Goal: Task Accomplishment & Management: Use online tool/utility

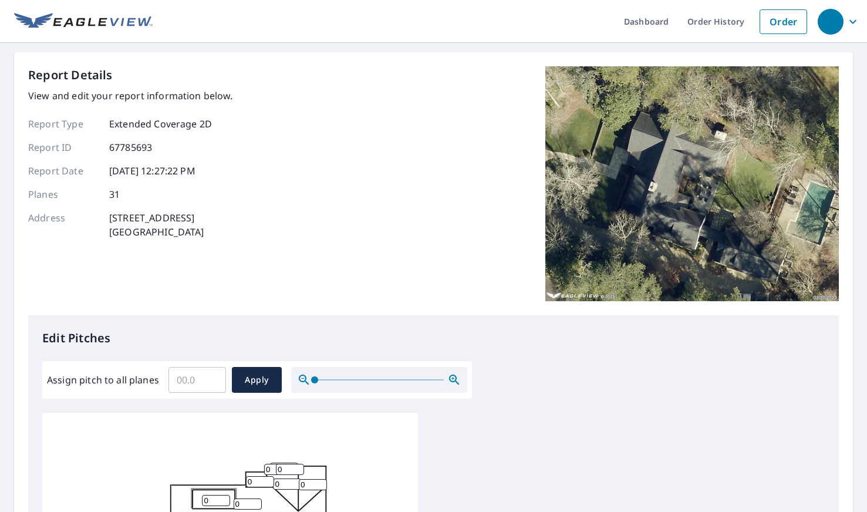
scroll to position [3, 0]
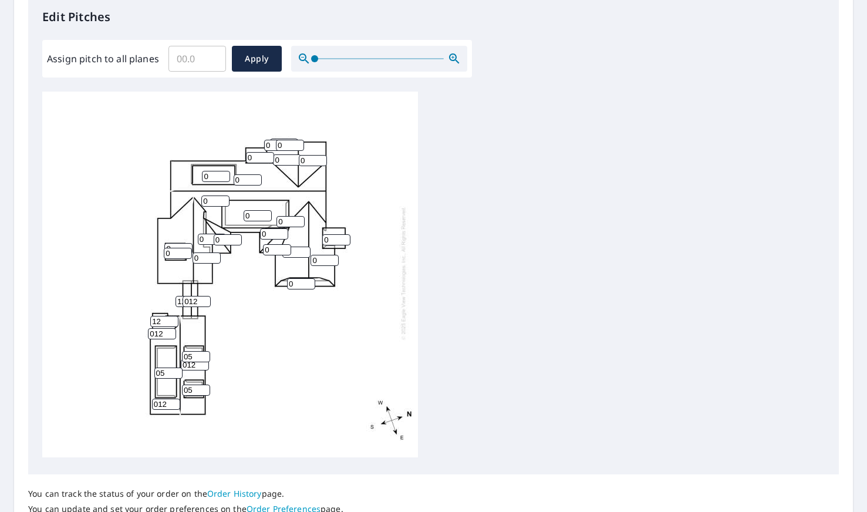
click at [173, 255] on input "0" at bounding box center [178, 253] width 28 height 11
type input "05"
click at [171, 247] on input "0" at bounding box center [178, 248] width 28 height 11
type input "012"
click at [257, 318] on div "0 0 012 012 0 0 012 0 0 05 0 0 0 0 0 0 05 05 0 05 0 12 0 0 012 12 012 0 0 0 0" at bounding box center [230, 273] width 376 height 369
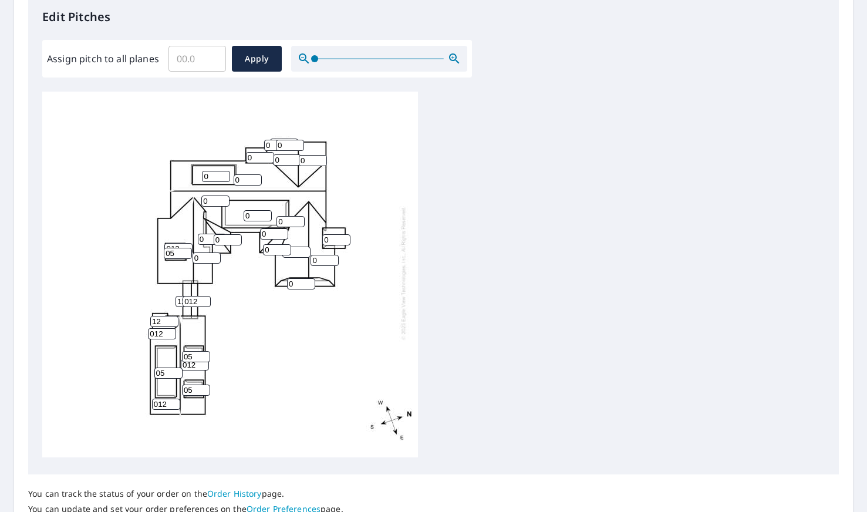
click at [205, 258] on input "0" at bounding box center [207, 257] width 28 height 11
type input "012"
click at [238, 327] on div "0 0 012 012 0 0 012 0 012 05 0 0 0 0 0 0 05 05 0 05 0 12 0 0 012 12 012 0 0 0 0" at bounding box center [230, 273] width 376 height 369
click at [227, 240] on input "0" at bounding box center [228, 239] width 28 height 11
type input "05"
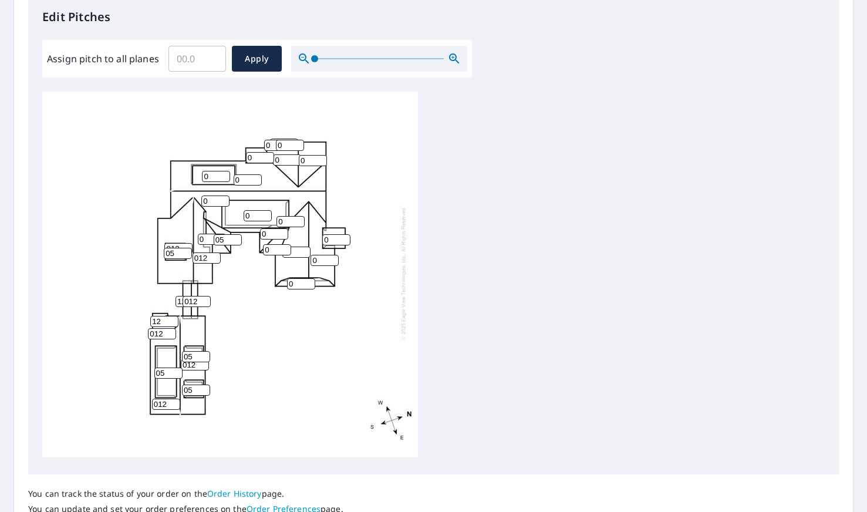
click at [207, 238] on input "0" at bounding box center [212, 239] width 28 height 11
type input "05"
click at [256, 217] on input "0" at bounding box center [258, 215] width 28 height 11
type input "05"
click at [216, 200] on input "0" at bounding box center [215, 200] width 28 height 11
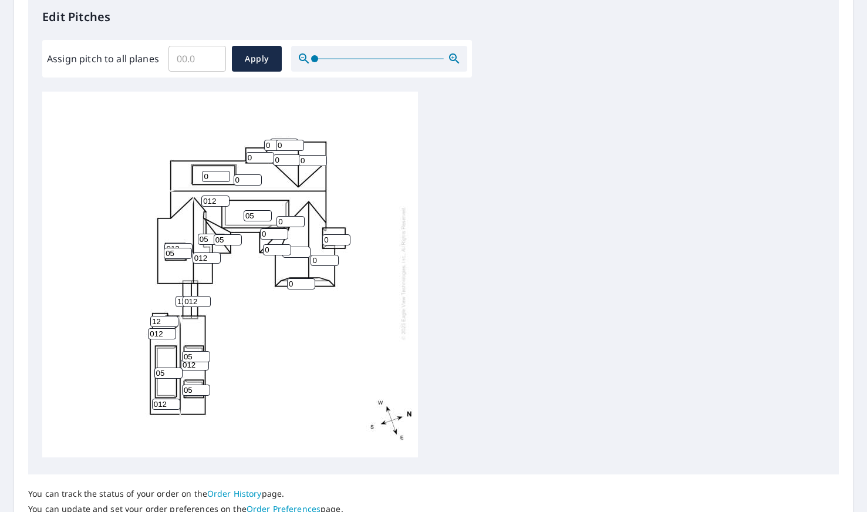
type input "012"
click at [217, 177] on input "0" at bounding box center [216, 176] width 28 height 11
type input "05"
click at [244, 179] on input "0" at bounding box center [248, 179] width 28 height 11
type input "012"
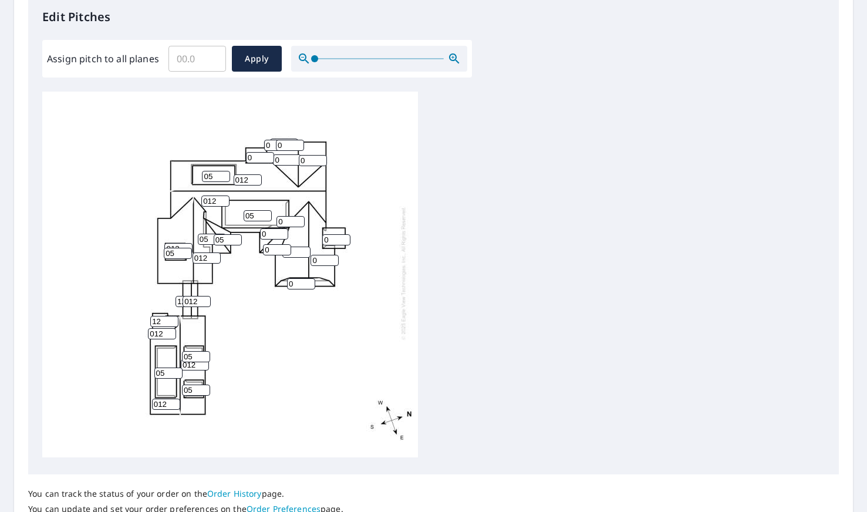
click at [289, 158] on input "0" at bounding box center [287, 159] width 28 height 11
type input "012"
click at [311, 160] on input "0" at bounding box center [313, 160] width 28 height 11
type input "012"
click at [255, 156] on input "0" at bounding box center [260, 157] width 28 height 11
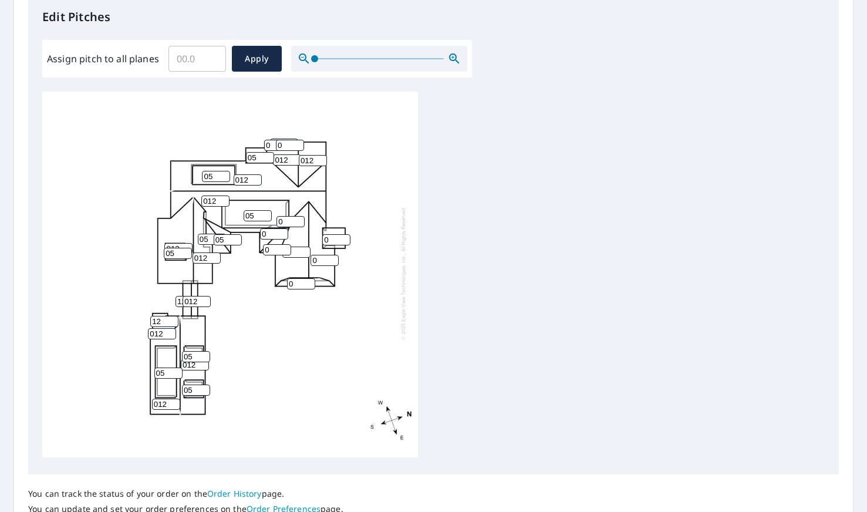
type input "05"
click at [288, 143] on input "0" at bounding box center [290, 145] width 28 height 11
type input "012"
click at [272, 144] on input "0" at bounding box center [278, 145] width 28 height 11
type input "012"
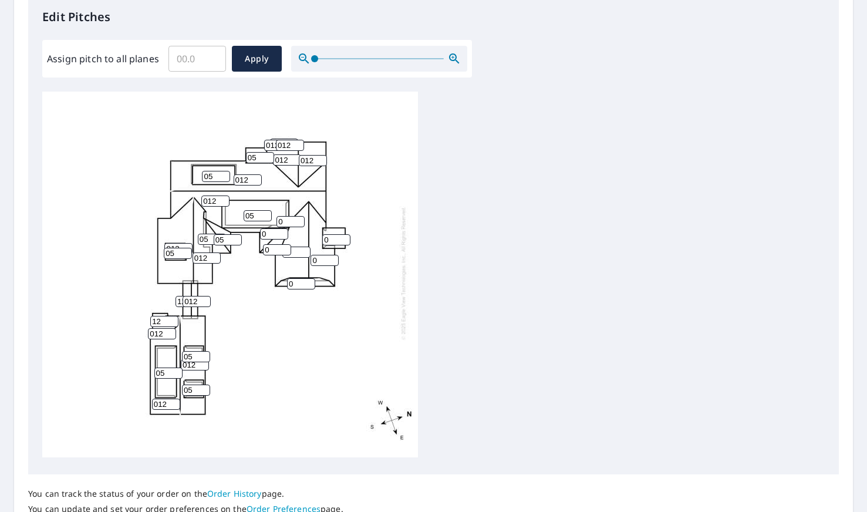
click at [355, 167] on div "012 012 012 012 0 05 012 0 012 05 012 05 012 0 05 0 05 05 05 05 0 12 0 05 012 1…" at bounding box center [230, 273] width 376 height 369
click at [289, 222] on input "0" at bounding box center [290, 221] width 28 height 11
type input "012"
click at [274, 233] on input "0" at bounding box center [274, 233] width 28 height 11
type input "05"
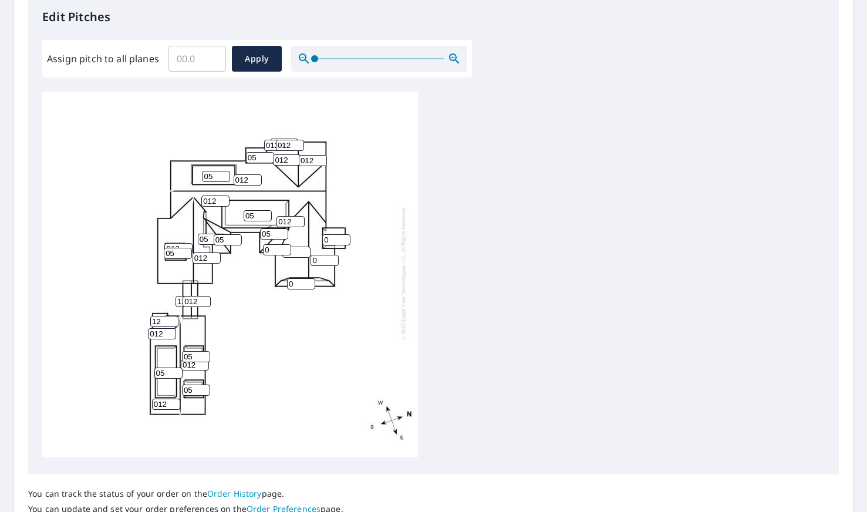
click at [272, 252] on input "0" at bounding box center [277, 249] width 28 height 11
type input "05"
click at [299, 283] on input "0" at bounding box center [301, 283] width 28 height 11
type input "05"
click at [325, 262] on input "0" at bounding box center [324, 260] width 28 height 11
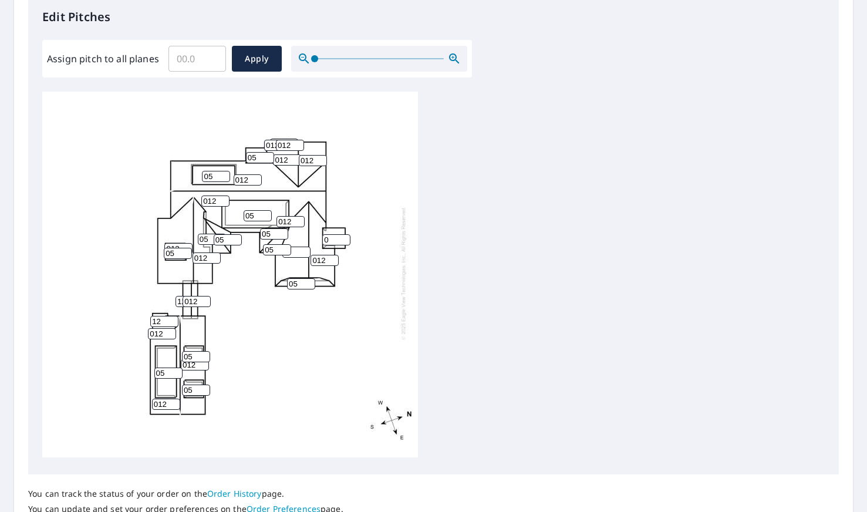
type input "012"
click at [299, 251] on input "0" at bounding box center [296, 252] width 28 height 11
type input "012"
click at [336, 239] on input "0" at bounding box center [336, 239] width 28 height 11
type input "05"
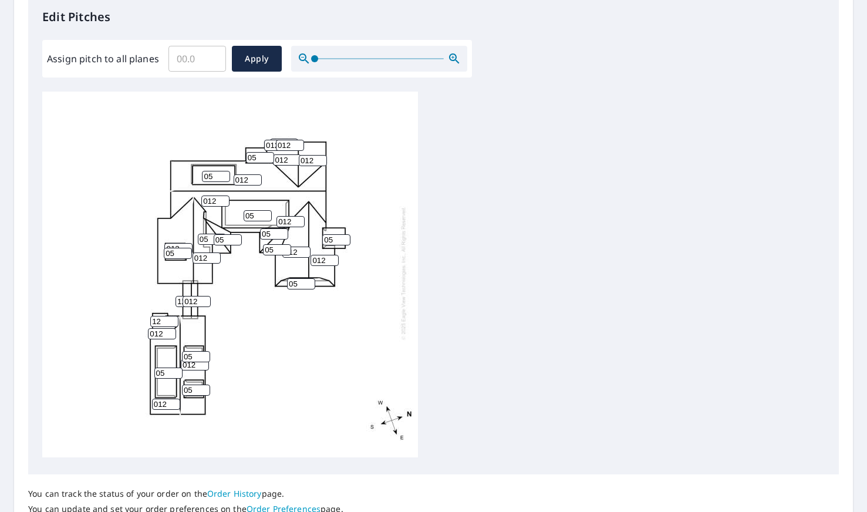
click at [482, 252] on div "012 012 012 012 012 05 012 012 012 05 012 05 012 05 05 05 05 05 05 05 05 12 05 …" at bounding box center [433, 276] width 782 height 369
click at [259, 61] on span "Apply" at bounding box center [256, 59] width 31 height 15
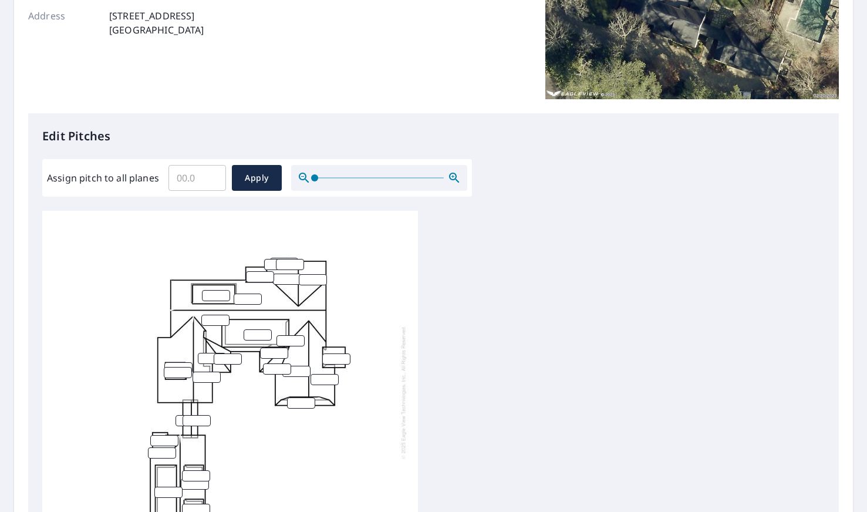
click at [328, 359] on input "number" at bounding box center [336, 358] width 28 height 11
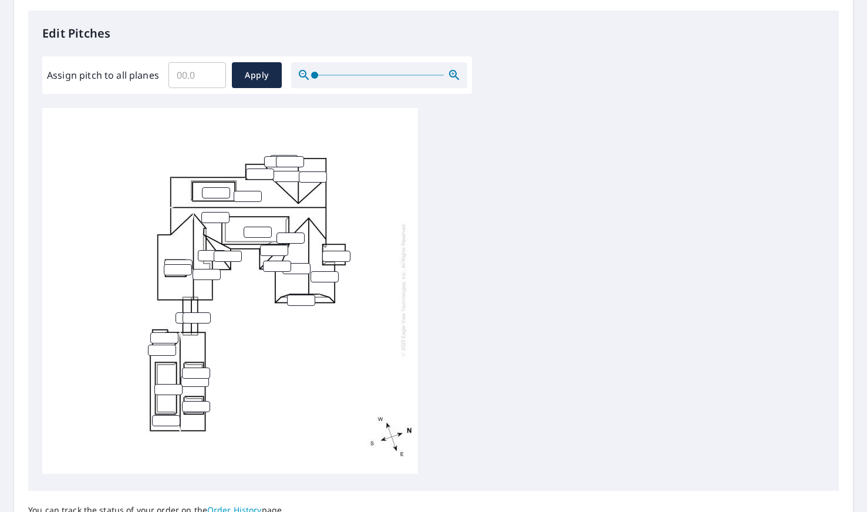
scroll to position [305, 0]
click at [306, 393] on div at bounding box center [230, 288] width 376 height 369
click at [266, 72] on span "Apply" at bounding box center [256, 74] width 31 height 15
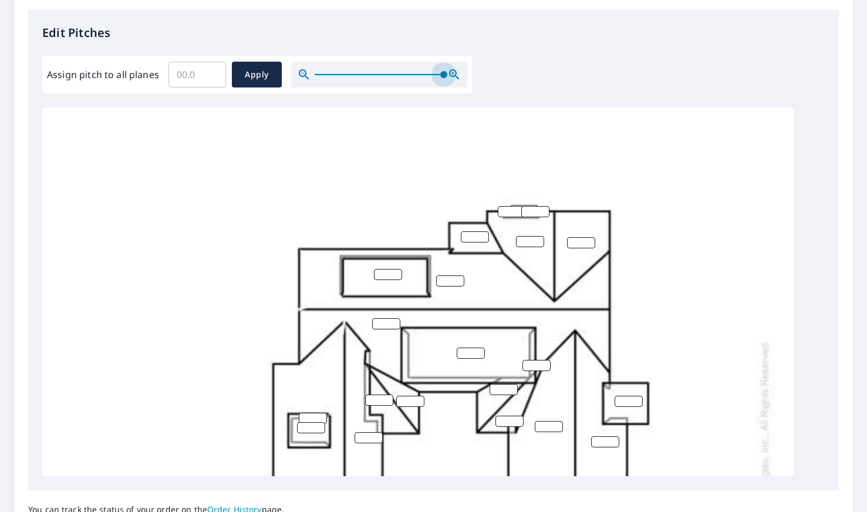
drag, startPoint x: 310, startPoint y: 73, endPoint x: 459, endPoint y: 87, distance: 149.7
click at [459, 87] on div "Assign pitch to all planes ​ Apply" at bounding box center [257, 75] width 430 height 38
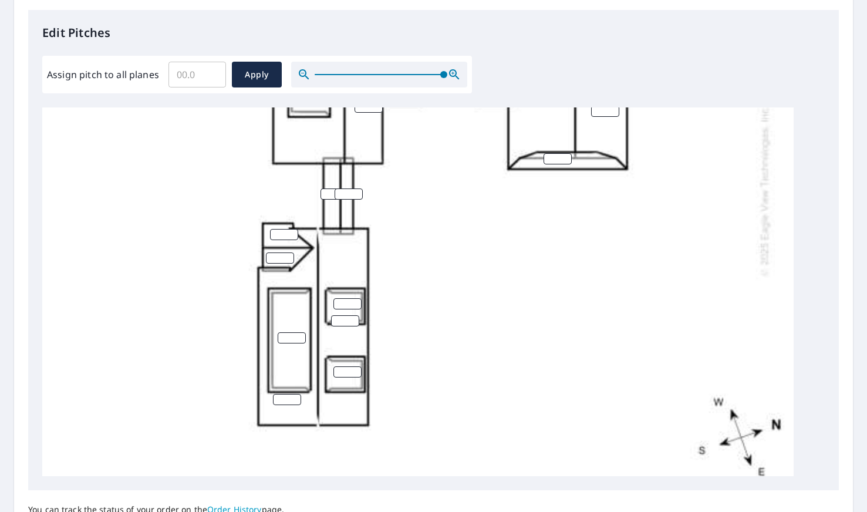
scroll to position [322, 0]
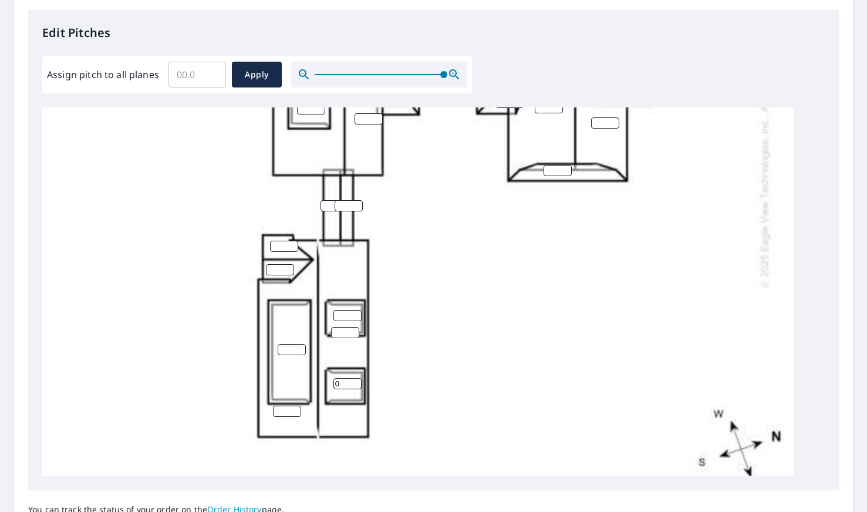
click at [351, 386] on input "0" at bounding box center [347, 383] width 28 height 11
type input "05"
click at [342, 335] on input "number" at bounding box center [345, 332] width 28 height 11
type input "12"
click at [345, 312] on input "number" at bounding box center [347, 315] width 28 height 11
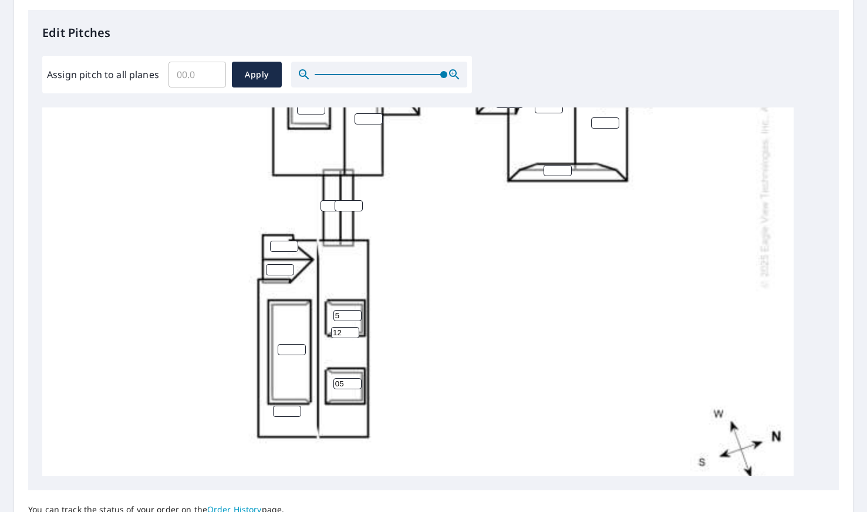
type input "5"
click at [288, 349] on input "number" at bounding box center [292, 349] width 28 height 11
type input "5"
click at [283, 410] on input "number" at bounding box center [287, 411] width 28 height 11
type input "12"
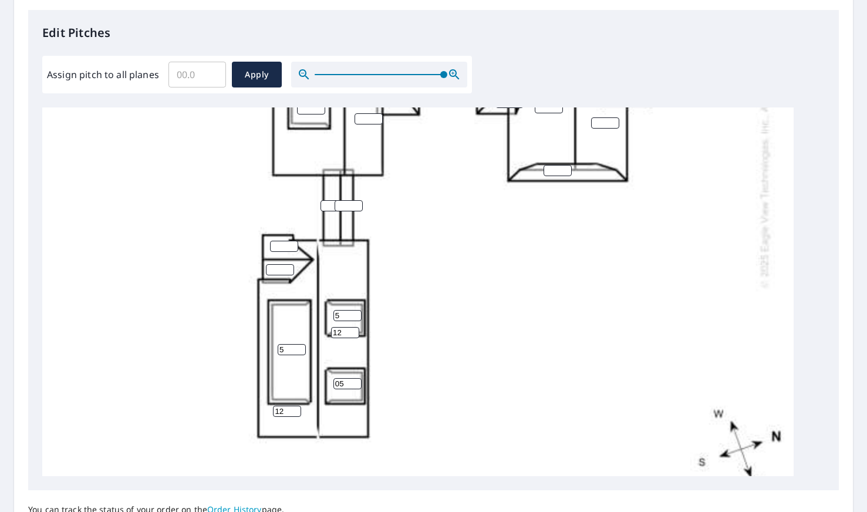
click at [281, 265] on input "number" at bounding box center [280, 269] width 28 height 11
type input "12"
click at [281, 244] on input "number" at bounding box center [284, 246] width 28 height 11
type input "12"
click at [328, 207] on input "number" at bounding box center [334, 205] width 28 height 11
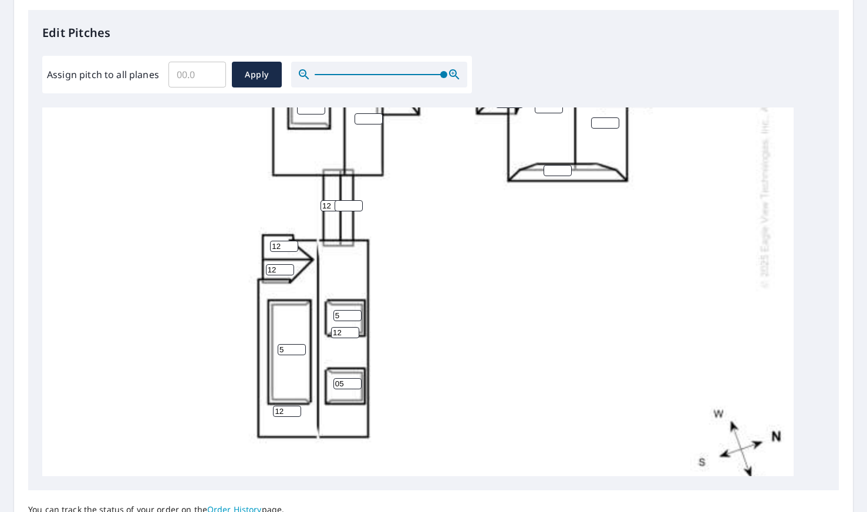
type input "12"
click at [351, 208] on input "number" at bounding box center [349, 205] width 28 height 11
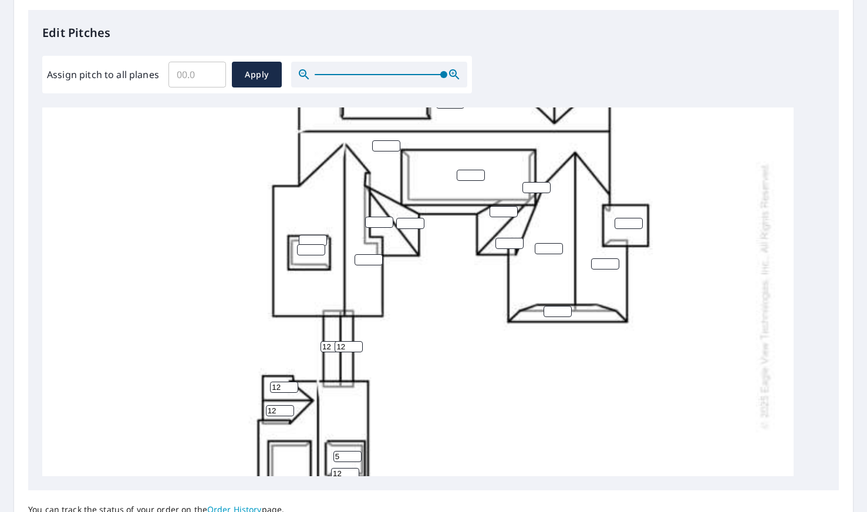
scroll to position [167, 0]
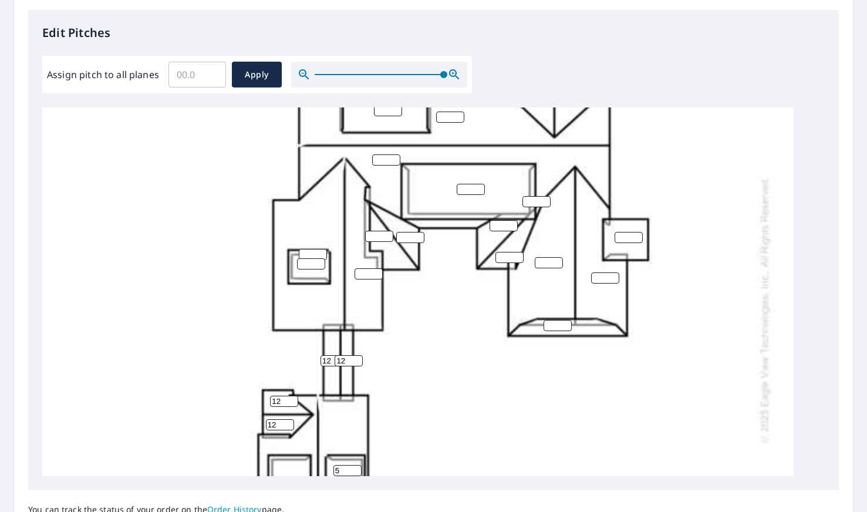
type input "12"
click at [369, 269] on input "number" at bounding box center [369, 273] width 28 height 11
type input "12"
click at [310, 264] on input "number" at bounding box center [311, 263] width 28 height 11
type input "5"
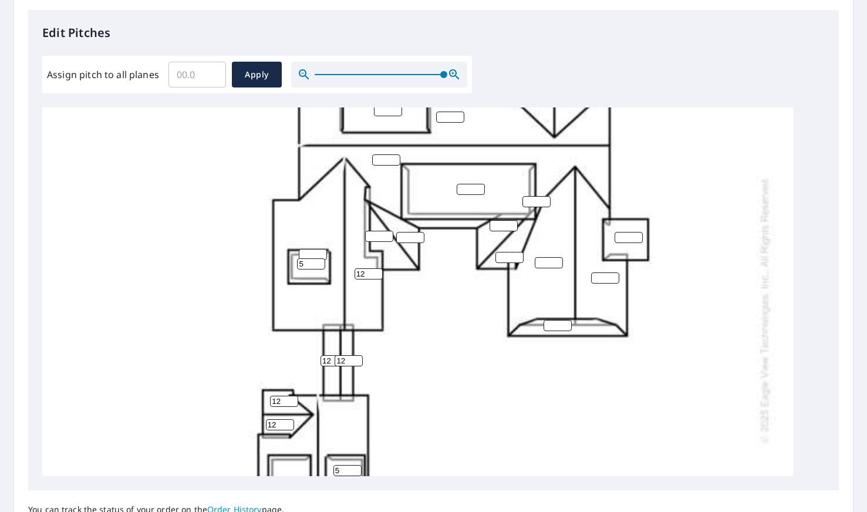
click at [315, 251] on input "number" at bounding box center [313, 254] width 28 height 11
type input "12"
click at [437, 374] on div "12 12 12 12 5 5 5 05 12 12 12 12" at bounding box center [417, 309] width 751 height 737
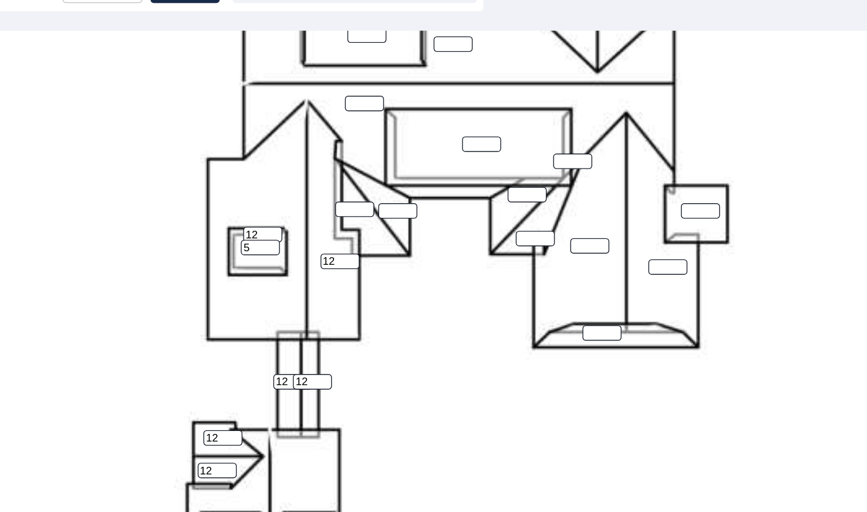
click at [377, 237] on input "number" at bounding box center [379, 236] width 28 height 11
type input "5"
click at [406, 238] on input "number" at bounding box center [410, 237] width 28 height 11
type input "5"
click at [507, 258] on input "number" at bounding box center [509, 257] width 28 height 11
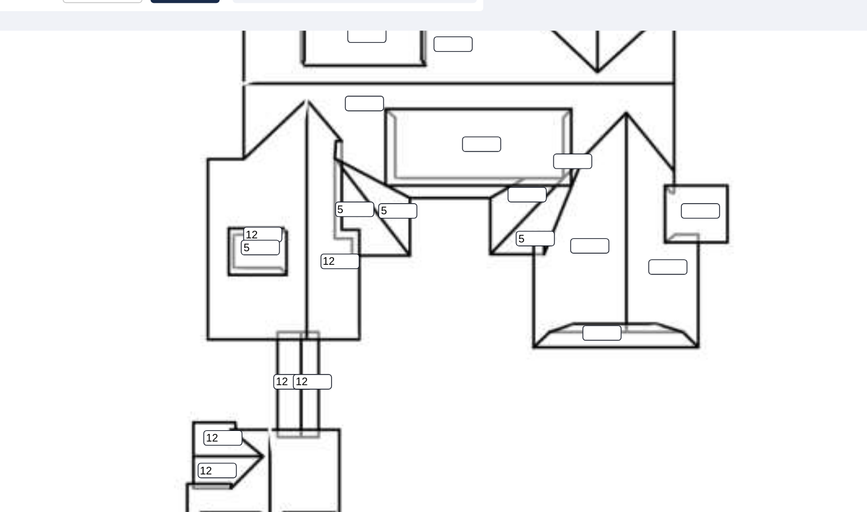
type input "5"
click at [501, 222] on input "number" at bounding box center [504, 225] width 28 height 11
type input "5"
click at [544, 264] on input "number" at bounding box center [549, 262] width 28 height 11
type input "12"
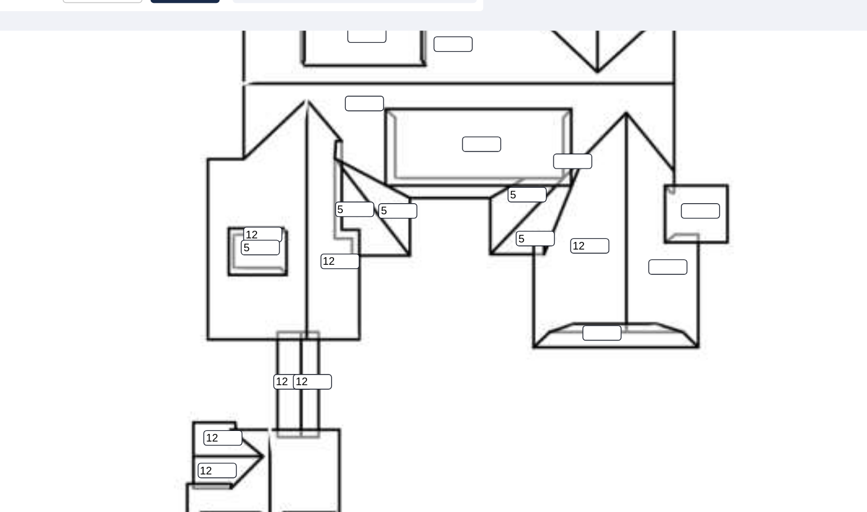
click at [605, 277] on input "number" at bounding box center [605, 277] width 28 height 11
type input "12"
click at [552, 323] on input "number" at bounding box center [558, 325] width 28 height 11
type input "12"
click at [625, 234] on input "number" at bounding box center [629, 237] width 28 height 11
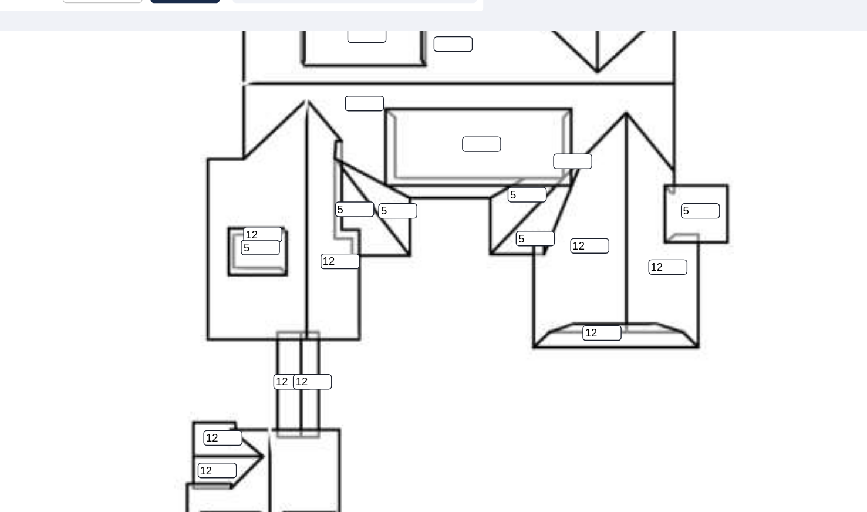
scroll to position [144, 0]
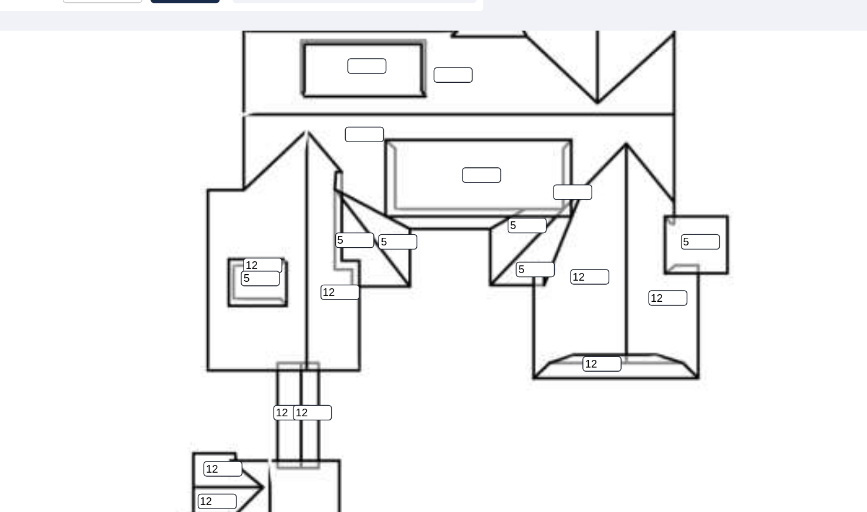
type input "5"
click at [467, 208] on input "number" at bounding box center [471, 211] width 28 height 11
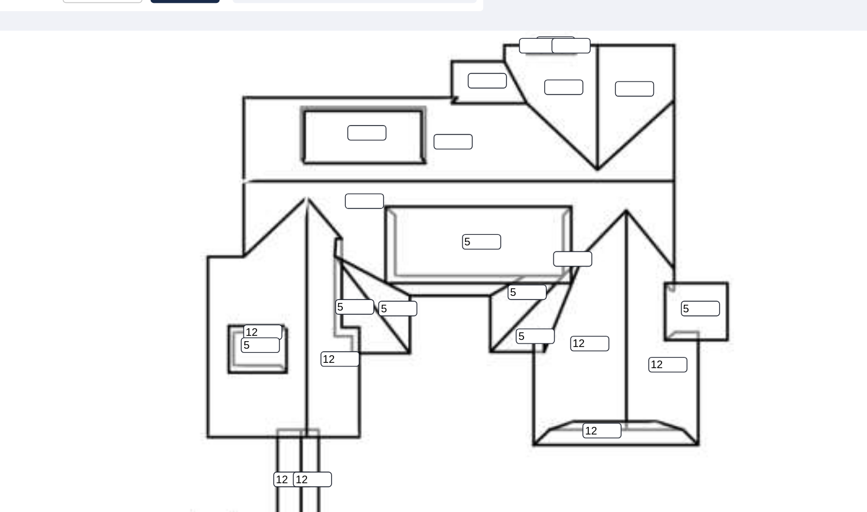
scroll to position [94, 0]
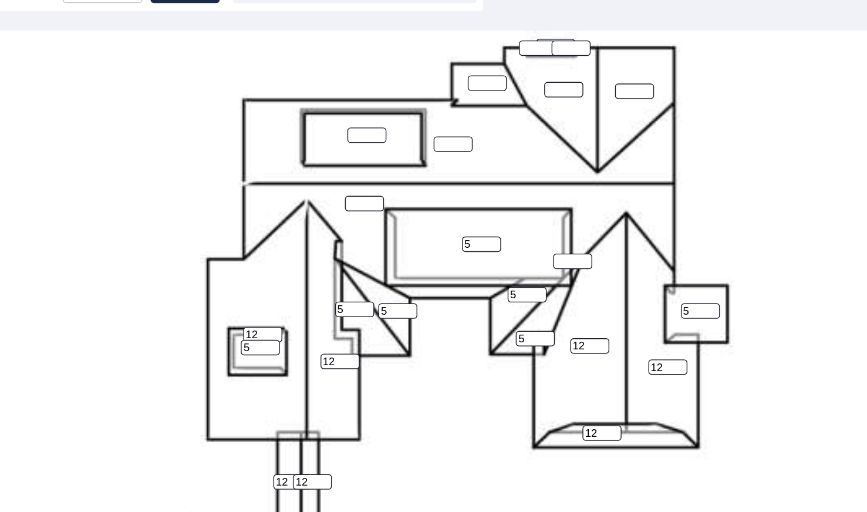
type input "5"
click at [536, 272] on input "number" at bounding box center [536, 273] width 28 height 11
type input "12"
click at [386, 234] on input "number" at bounding box center [386, 232] width 28 height 11
type input "12"
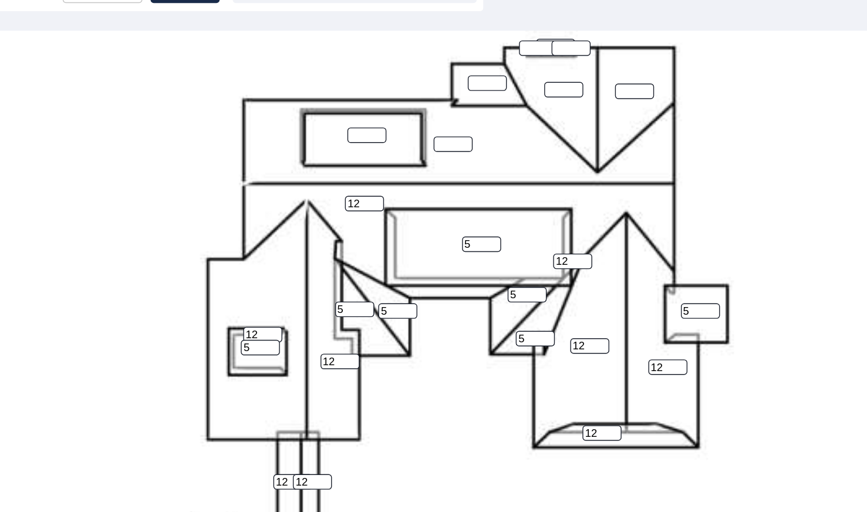
click at [382, 181] on input "number" at bounding box center [388, 182] width 28 height 11
type input "5"
click at [444, 187] on input "number" at bounding box center [450, 189] width 28 height 11
type input "12"
click at [473, 144] on input "number" at bounding box center [475, 145] width 28 height 11
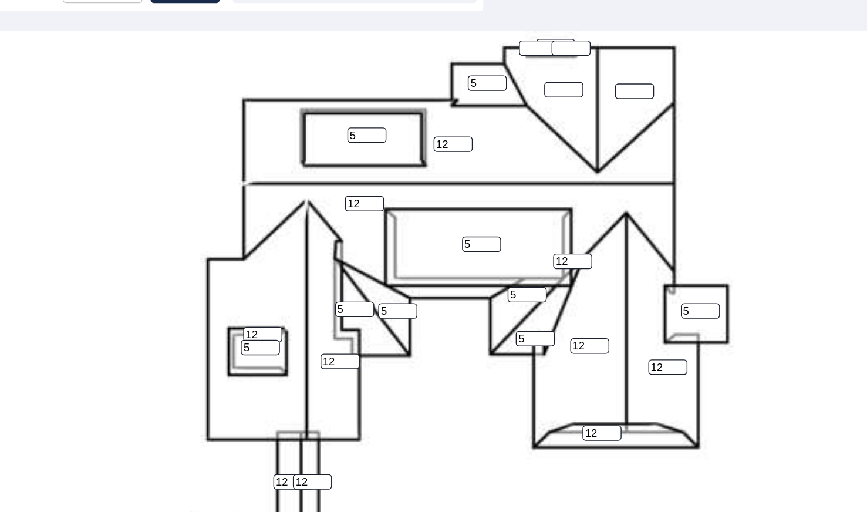
type input "5"
click at [528, 153] on input "number" at bounding box center [530, 149] width 28 height 11
type input "12"
click at [577, 147] on input "number" at bounding box center [581, 151] width 28 height 11
type input "12"
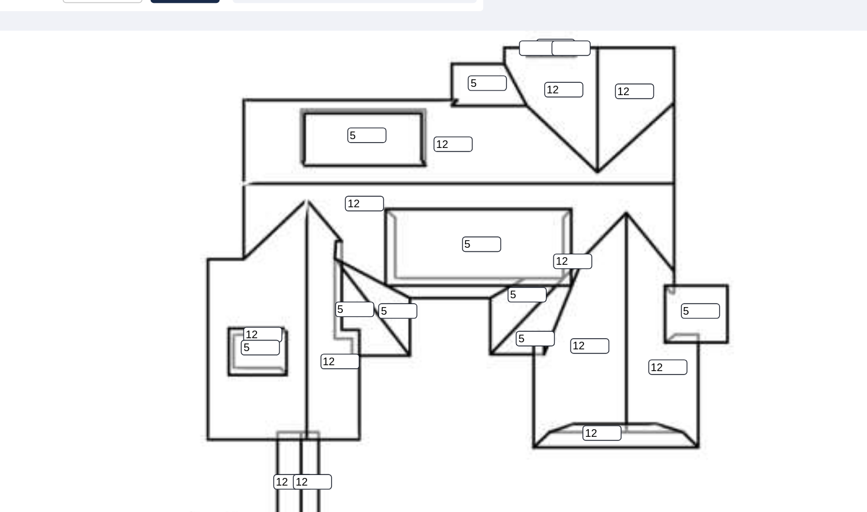
click at [509, 117] on input "number" at bounding box center [512, 119] width 28 height 11
type input "5"
click at [532, 116] on input "number" at bounding box center [535, 119] width 28 height 11
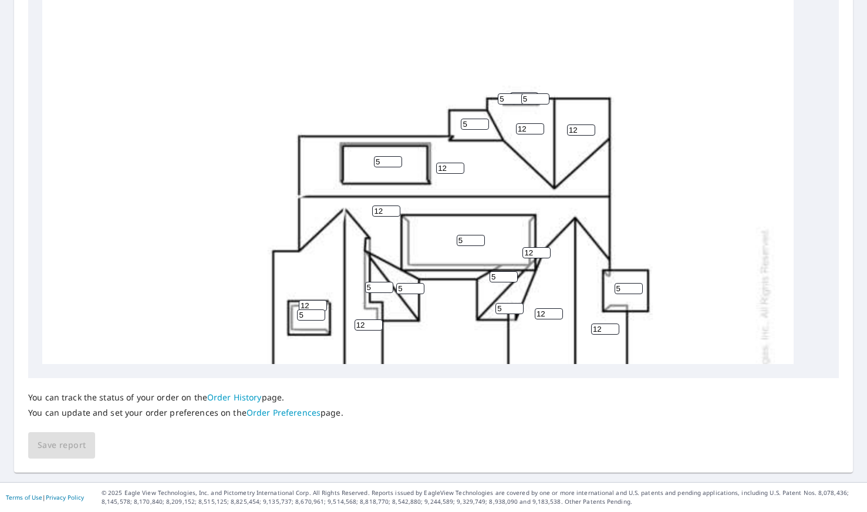
scroll to position [0, 0]
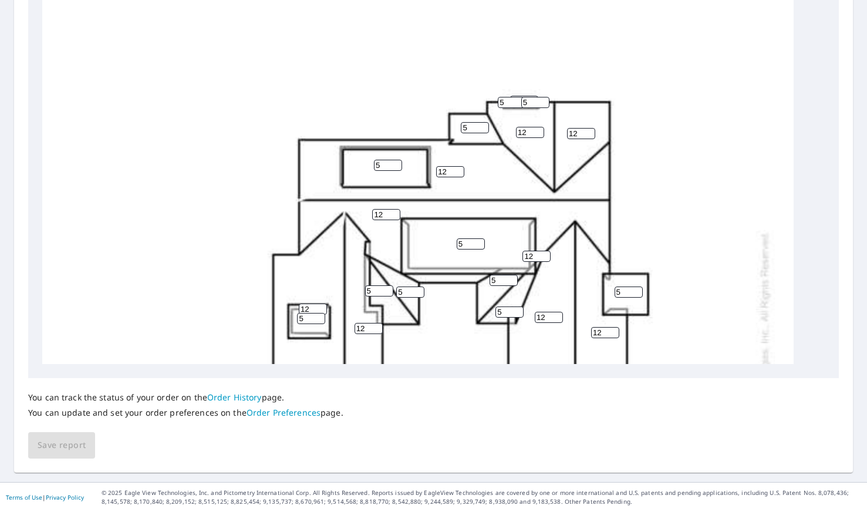
type input "5"
click at [73, 452] on div "You can track the status of your order on the Order History page. You can updat…" at bounding box center [433, 418] width 811 height 80
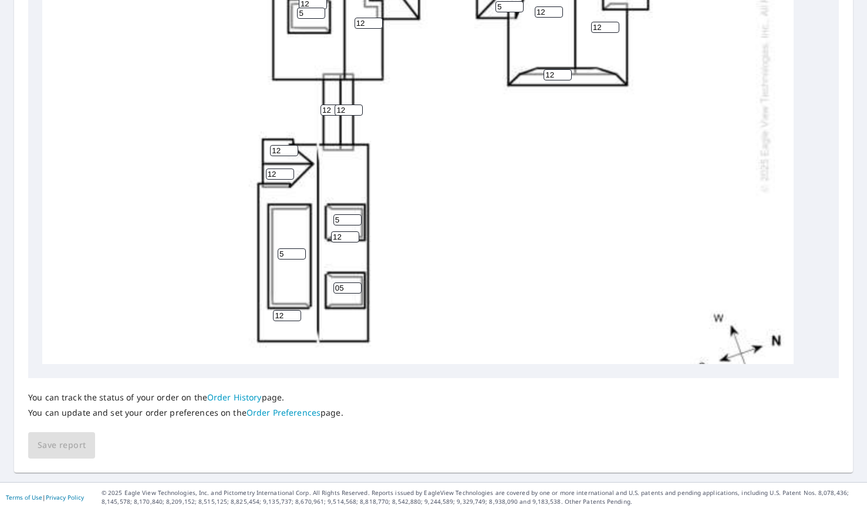
scroll to position [372, 0]
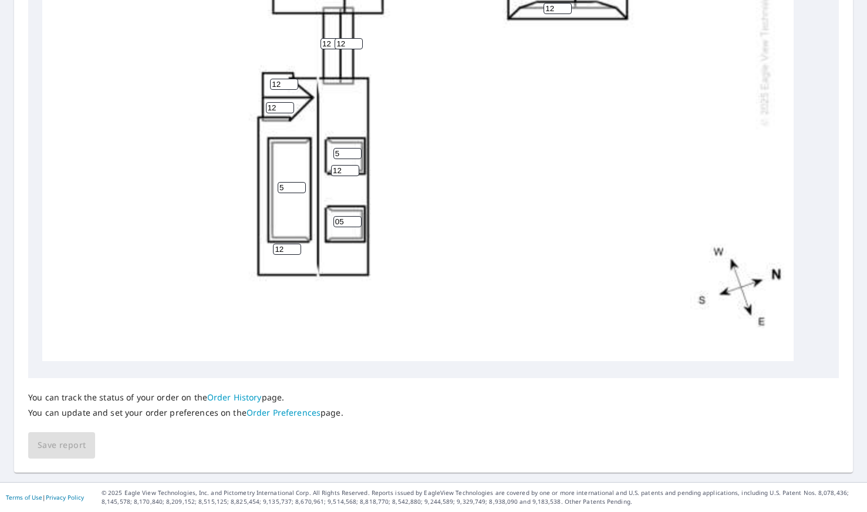
click at [50, 440] on div "You can track the status of your order on the Order History page. You can updat…" at bounding box center [433, 418] width 811 height 80
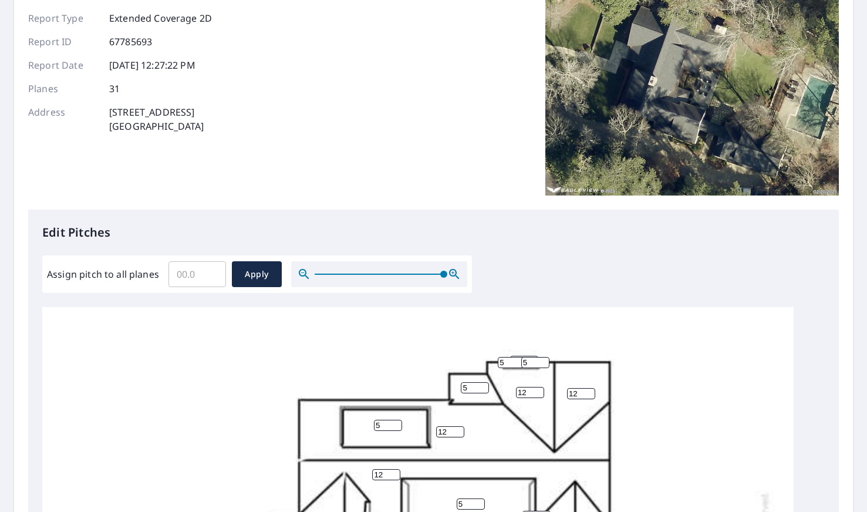
scroll to position [49, 0]
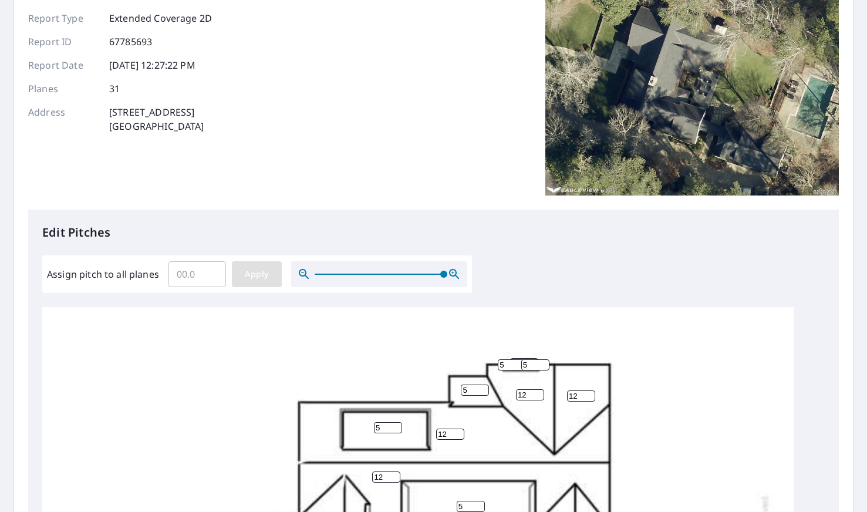
click at [257, 270] on span "Apply" at bounding box center [256, 274] width 31 height 15
click at [185, 275] on input "Assign pitch to all planes" at bounding box center [197, 274] width 58 height 33
type input "12"
click at [245, 275] on span "Apply" at bounding box center [256, 274] width 31 height 15
type input "12"
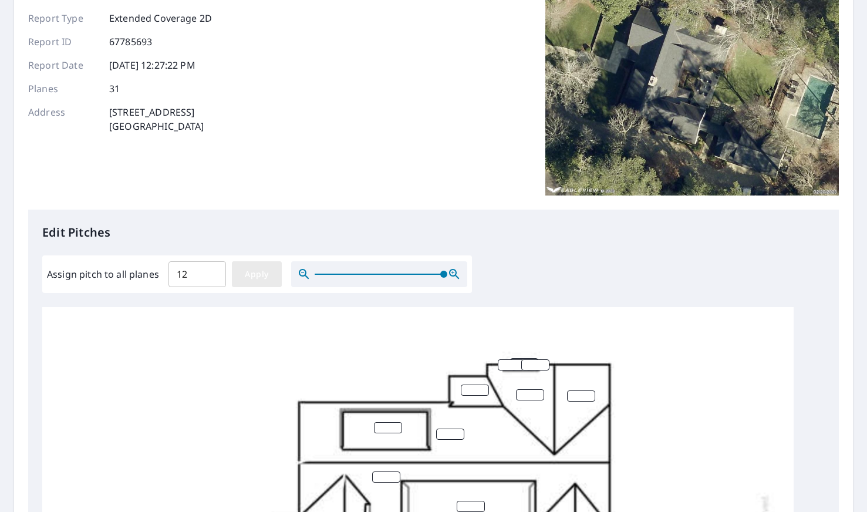
type input "12"
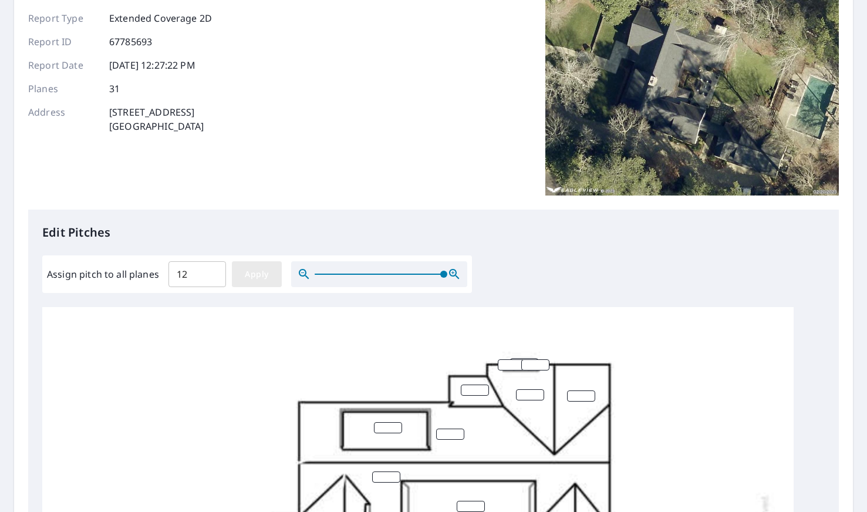
type input "12"
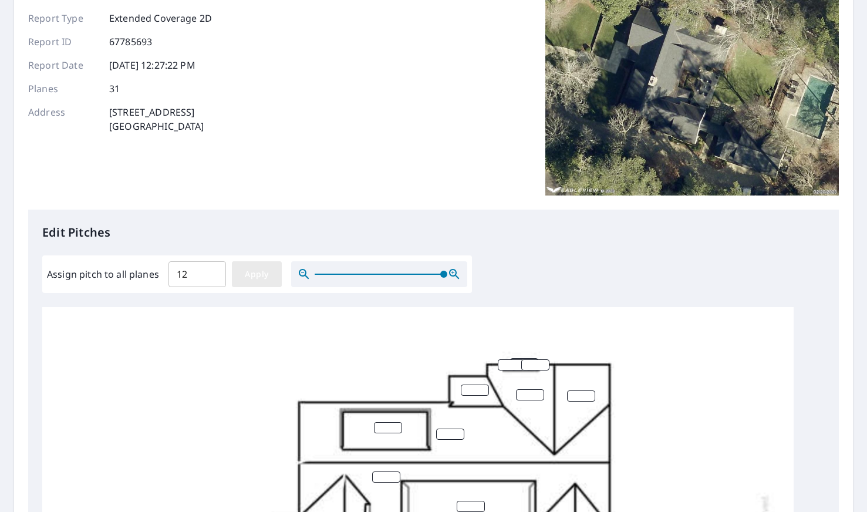
type input "12"
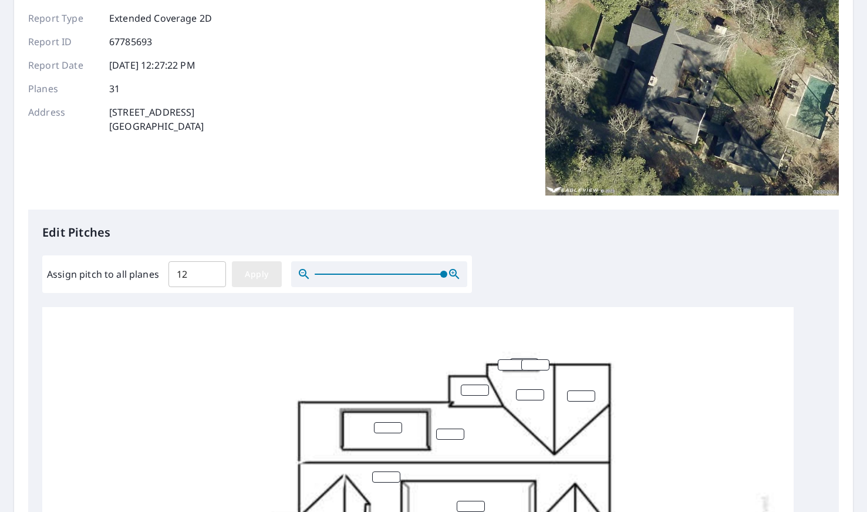
type input "12"
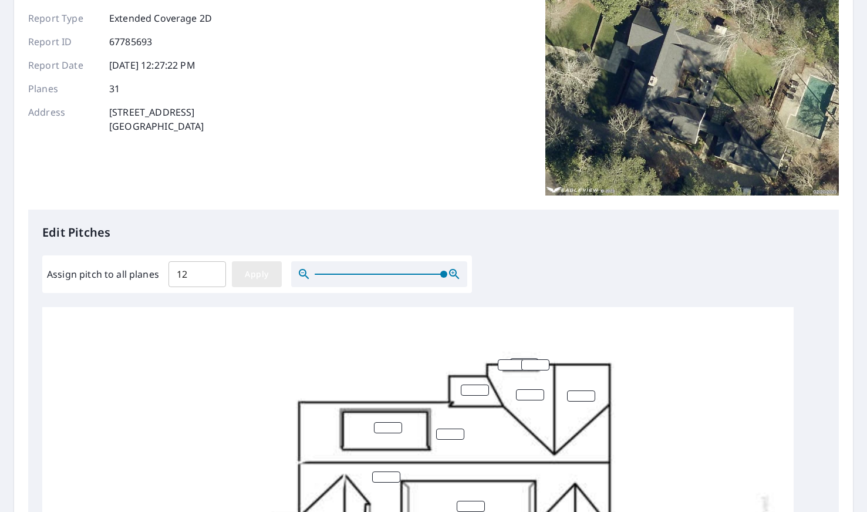
type input "12"
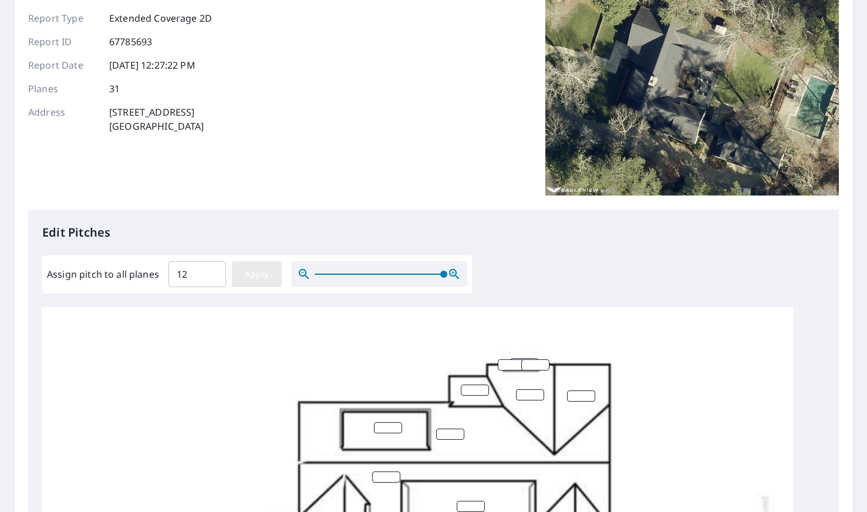
type input "12"
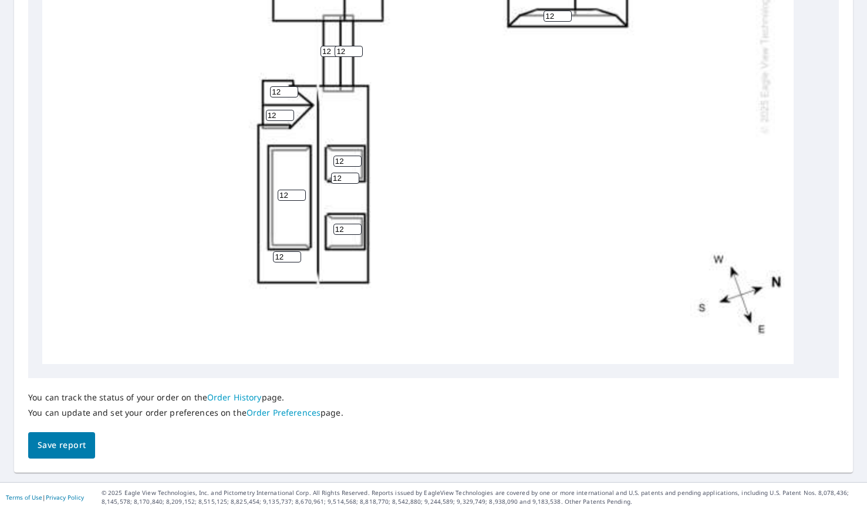
scroll to position [359, 0]
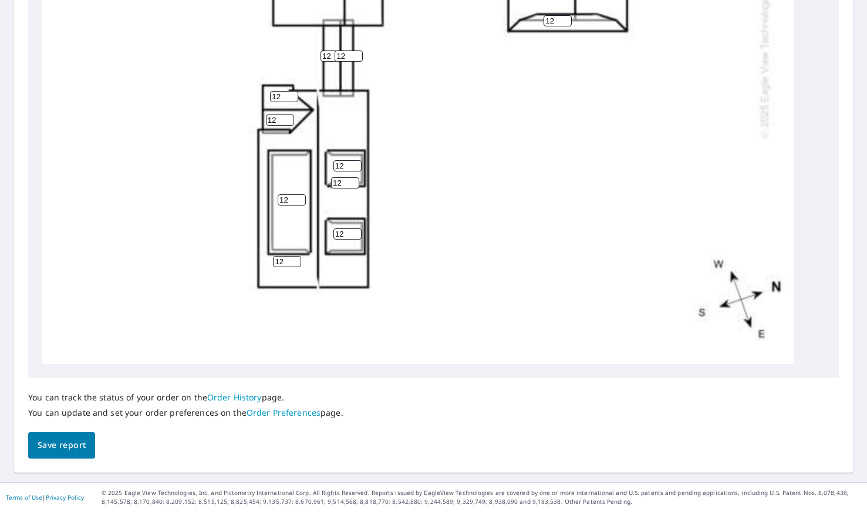
click at [288, 201] on input "12" at bounding box center [292, 199] width 28 height 11
type input "1"
type input "5"
click at [343, 234] on input "12" at bounding box center [347, 233] width 28 height 11
type input "1"
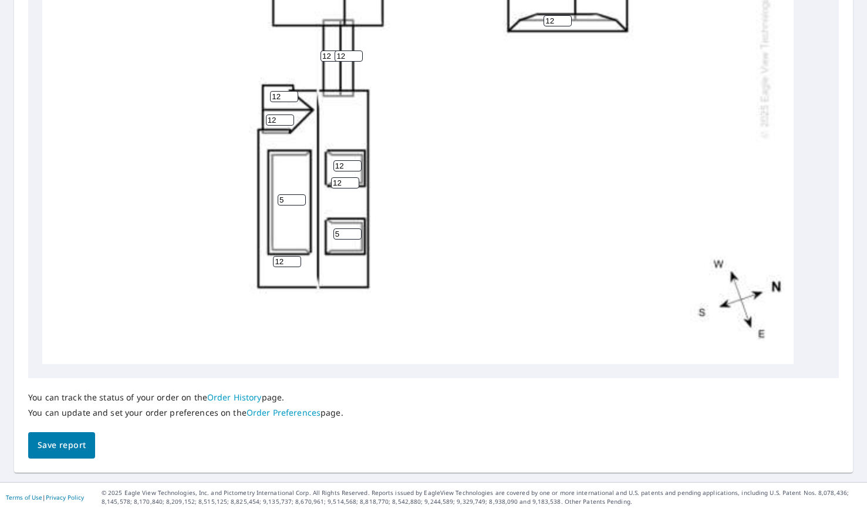
type input "5"
click at [347, 166] on input "12" at bounding box center [347, 165] width 28 height 11
type input "1"
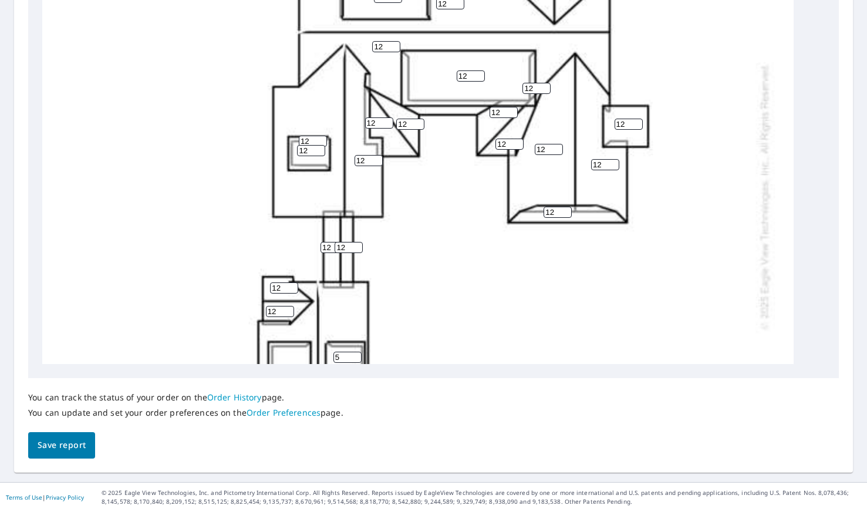
scroll to position [161, 0]
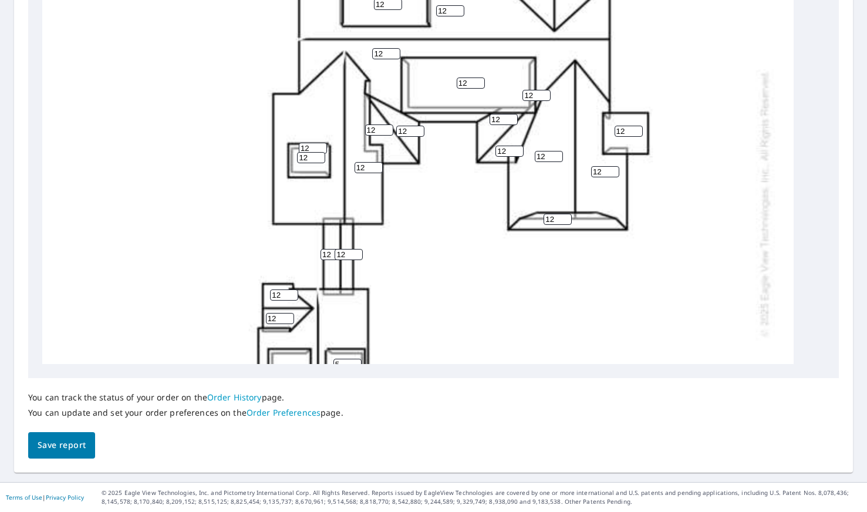
type input "5"
click at [308, 158] on input "12" at bounding box center [311, 157] width 28 height 11
type input "1"
type input "5"
click at [483, 298] on div "12 12 12 12 12 12 12 12 12 5 12 12 12 12 12 12 5 5 12 5 12 12 12 12 12 12 12 12…" at bounding box center [417, 202] width 751 height 737
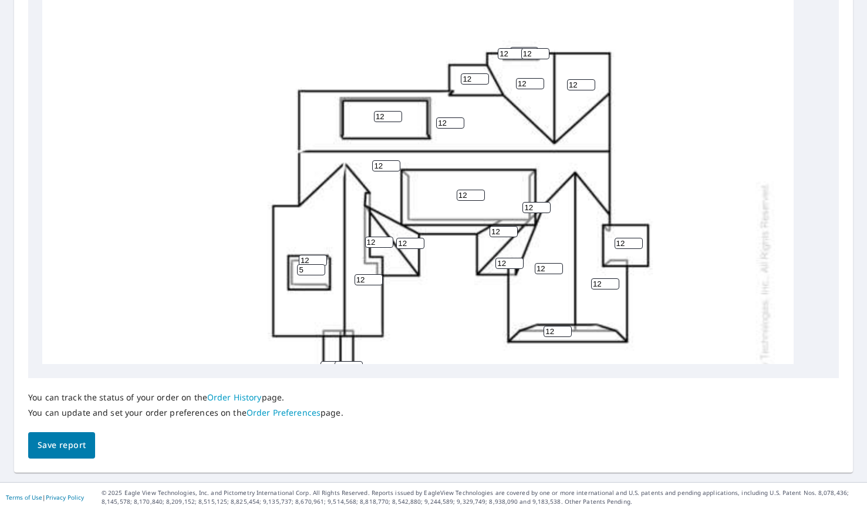
scroll to position [45, 0]
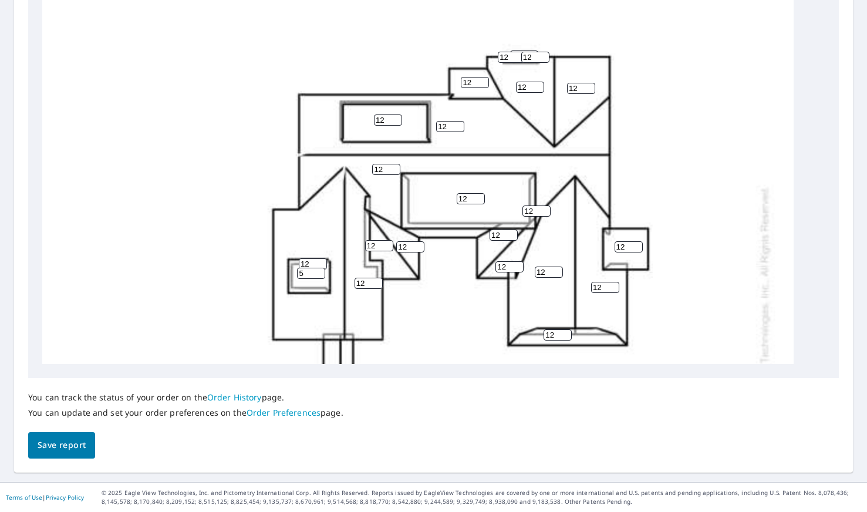
click at [627, 245] on input "12" at bounding box center [629, 246] width 28 height 11
type input "1"
type input "5"
click at [467, 197] on input "12" at bounding box center [471, 198] width 28 height 11
type input "1"
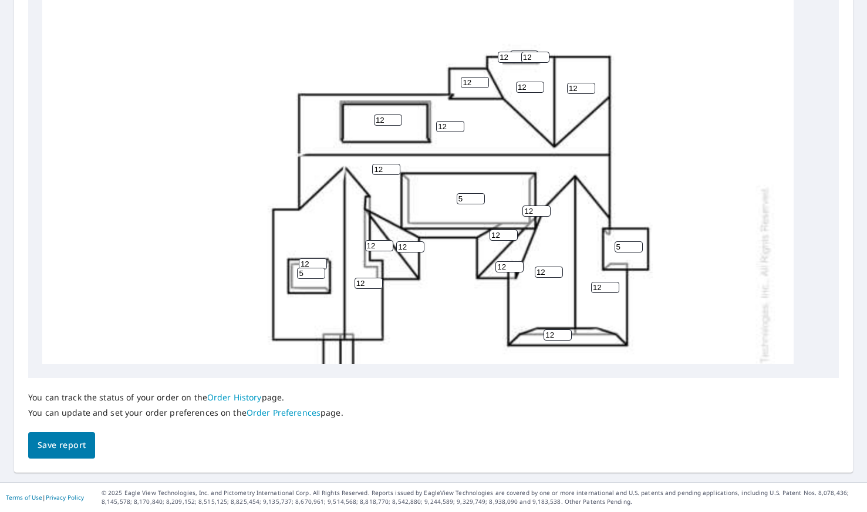
type input "5"
click at [388, 117] on input "12" at bounding box center [388, 119] width 28 height 11
type input "1"
type input "5"
click at [478, 82] on input "11" at bounding box center [475, 82] width 28 height 11
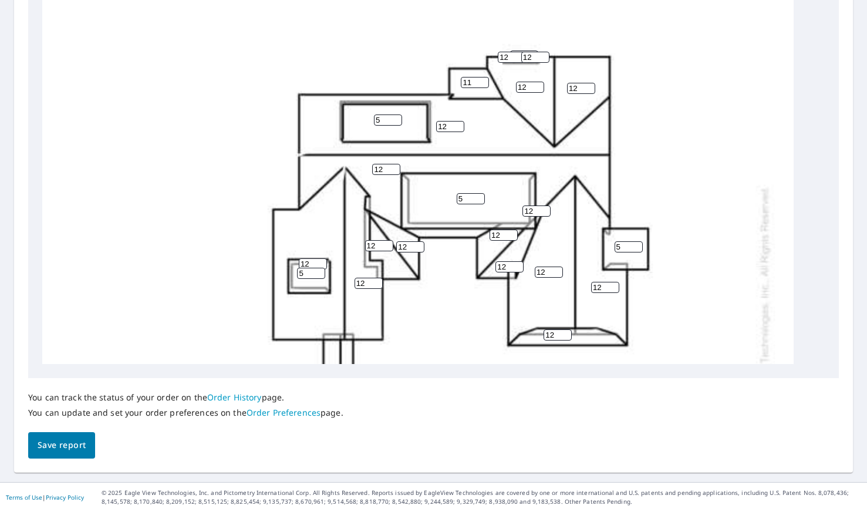
click at [471, 83] on input "11" at bounding box center [475, 82] width 28 height 11
type input "1"
type input "5"
click at [534, 54] on input "12" at bounding box center [535, 57] width 28 height 11
type input "1"
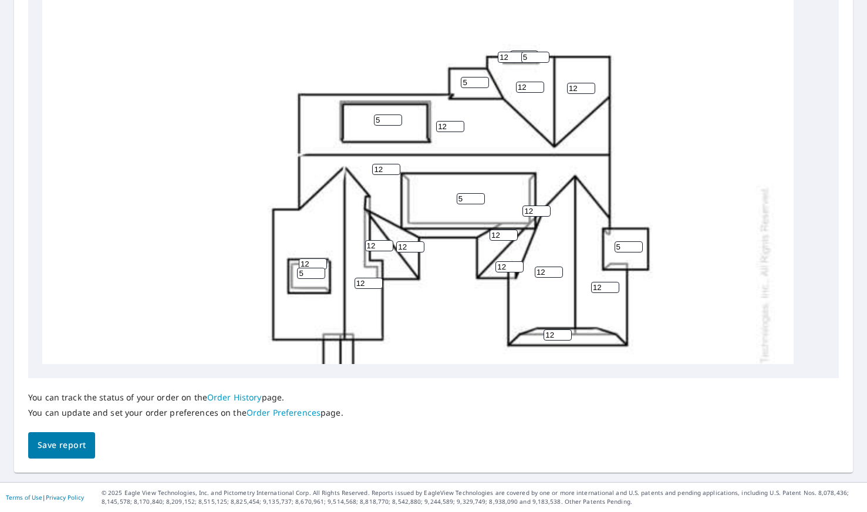
type input "5"
click at [515, 59] on input "11" at bounding box center [512, 57] width 28 height 11
type input "1"
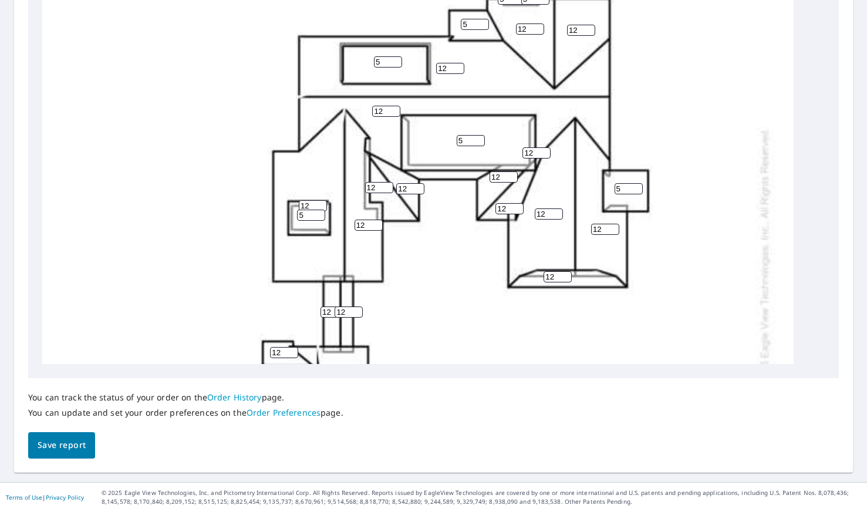
scroll to position [115, 0]
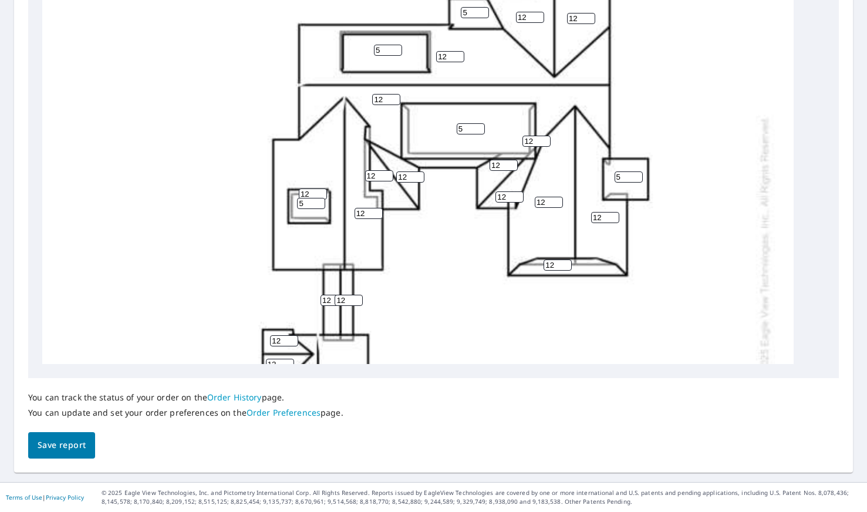
type input "5"
click at [553, 266] on input "12" at bounding box center [558, 264] width 28 height 11
type input "1"
type input "5"
click at [747, 318] on div "12 12 12 12 12 5 12 12 12 5 12 5 12 5 12 5 5 5 5 5 12 12 12 12 12 12 12 12 12 5…" at bounding box center [417, 248] width 751 height 737
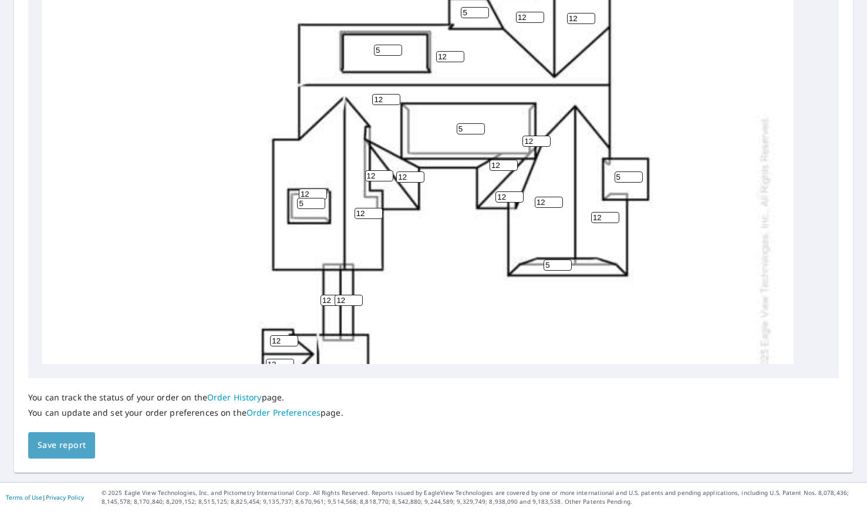
click at [60, 447] on span "Save report" at bounding box center [62, 445] width 48 height 15
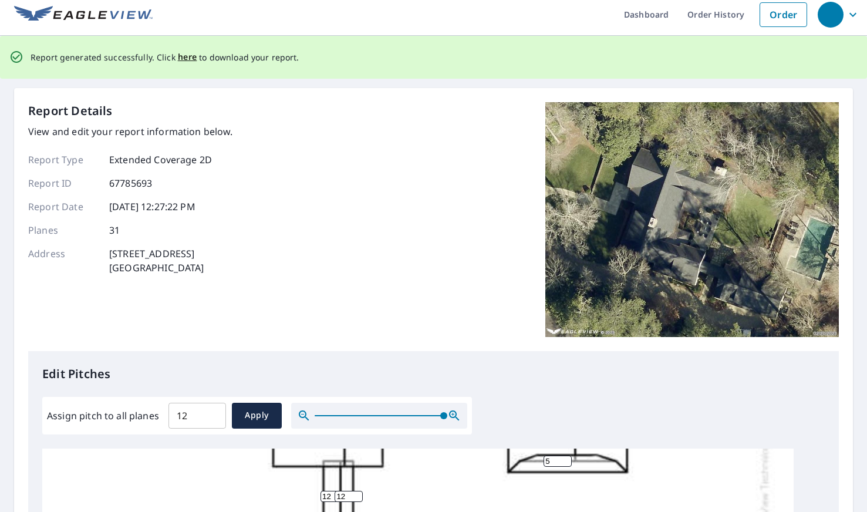
scroll to position [0, 0]
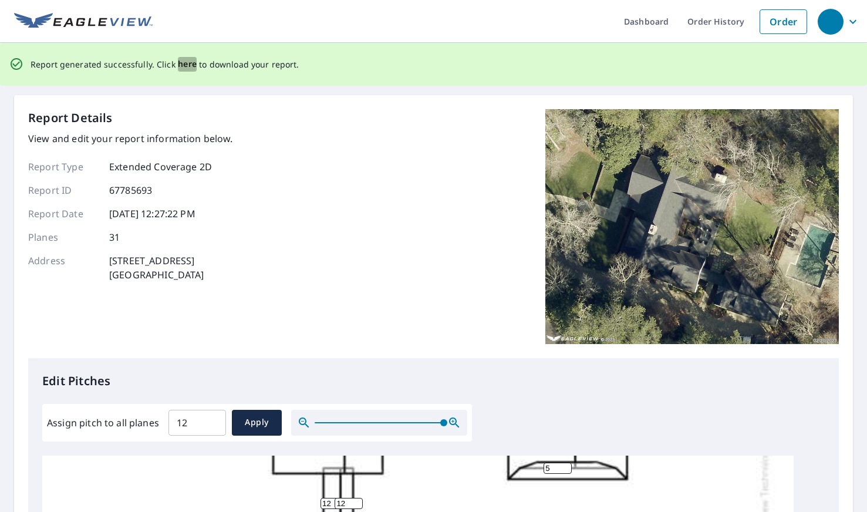
click at [183, 63] on span "here" at bounding box center [187, 64] width 19 height 15
